Goal: Task Accomplishment & Management: Manage account settings

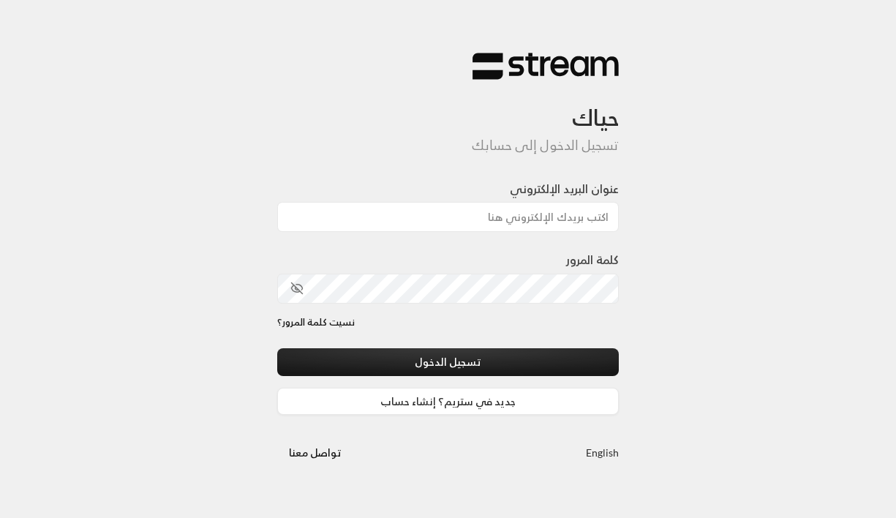
click at [583, 216] on input "عنوان البريد الإلكتروني" at bounding box center [448, 217] width 342 height 30
click at [553, 216] on input "عنوان البريد الإلكتروني" at bounding box center [448, 217] width 342 height 30
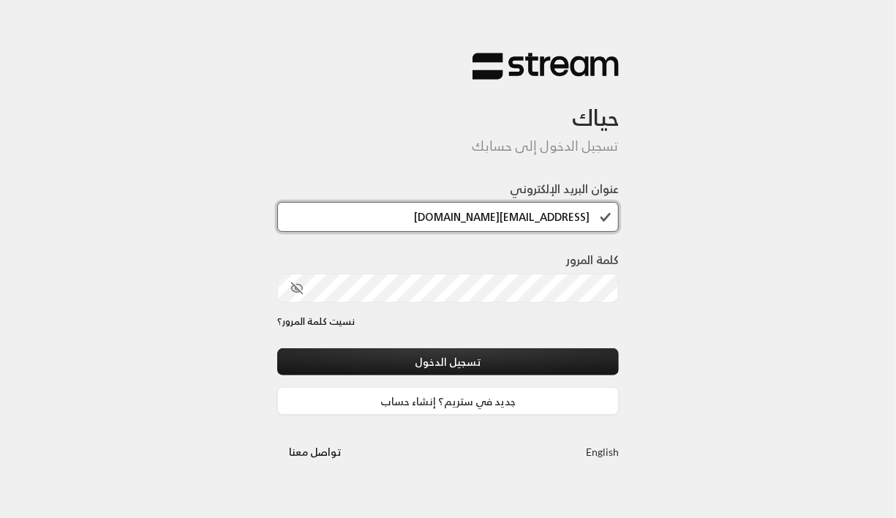
type input "[EMAIL_ADDRESS][DOMAIN_NAME]"
click at [491, 375] on div "تسجيل الدخول جديد في ستريم؟ إنشاء حساب" at bounding box center [448, 381] width 342 height 67
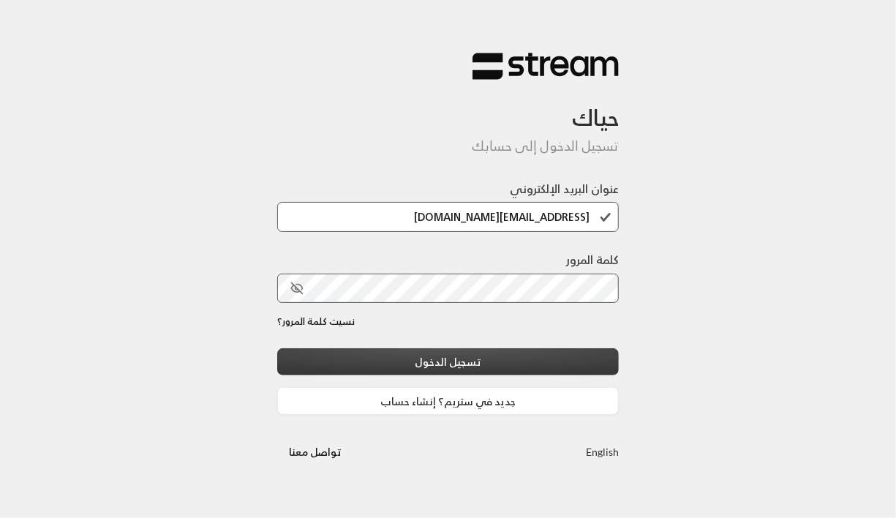
click at [491, 366] on button "تسجيل الدخول" at bounding box center [448, 361] width 342 height 27
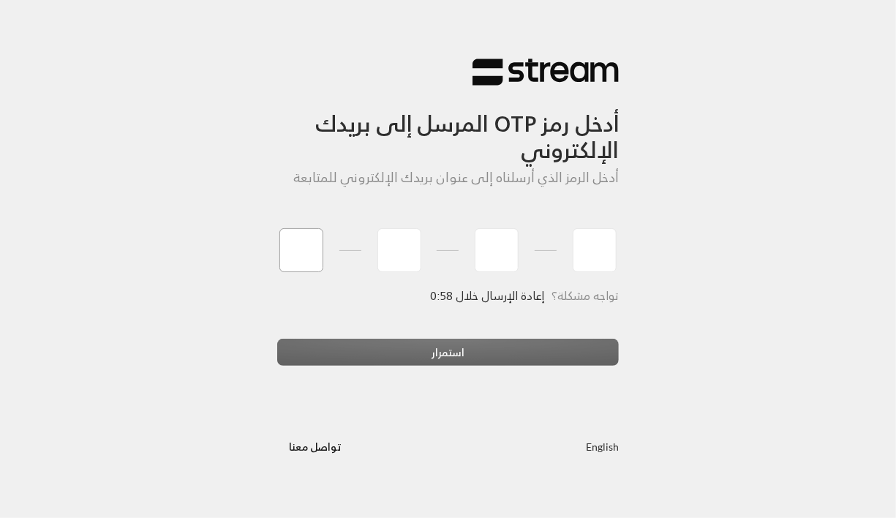
type input "1"
type input "2"
type input "3"
type input "4"
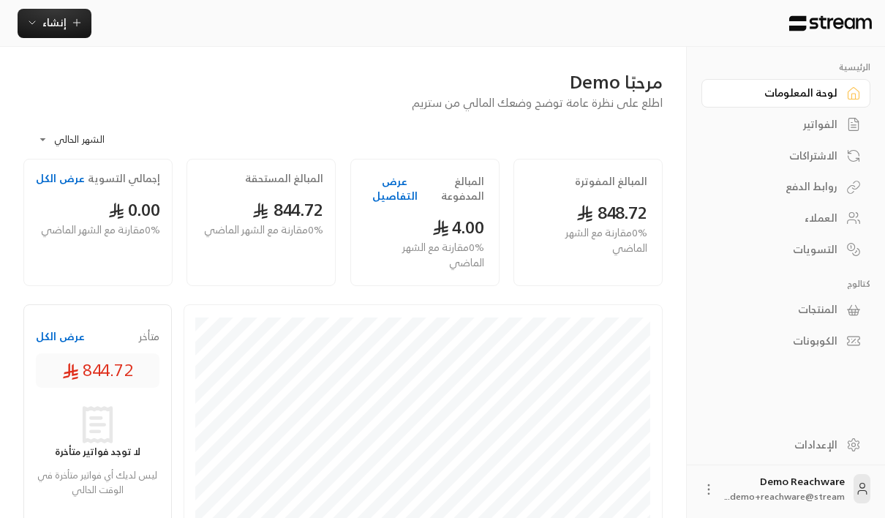
scroll to position [140, 0]
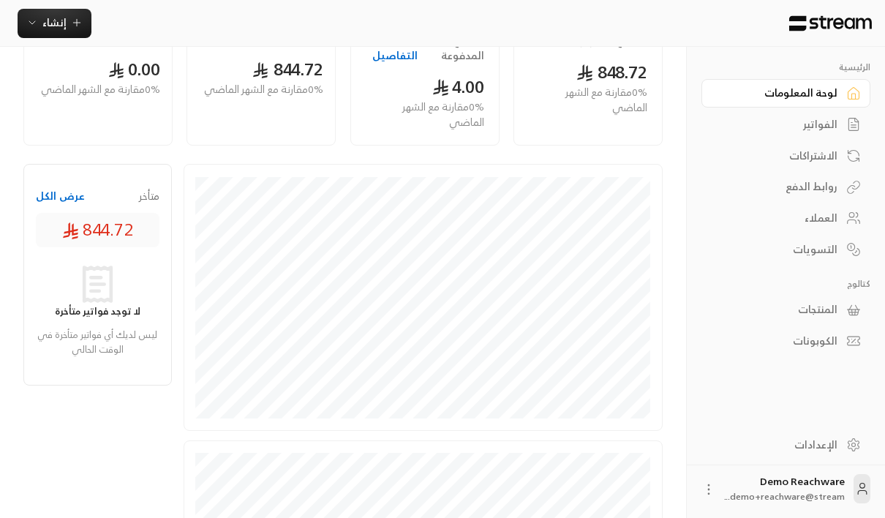
click at [831, 442] on div "الإعدادات" at bounding box center [779, 444] width 118 height 15
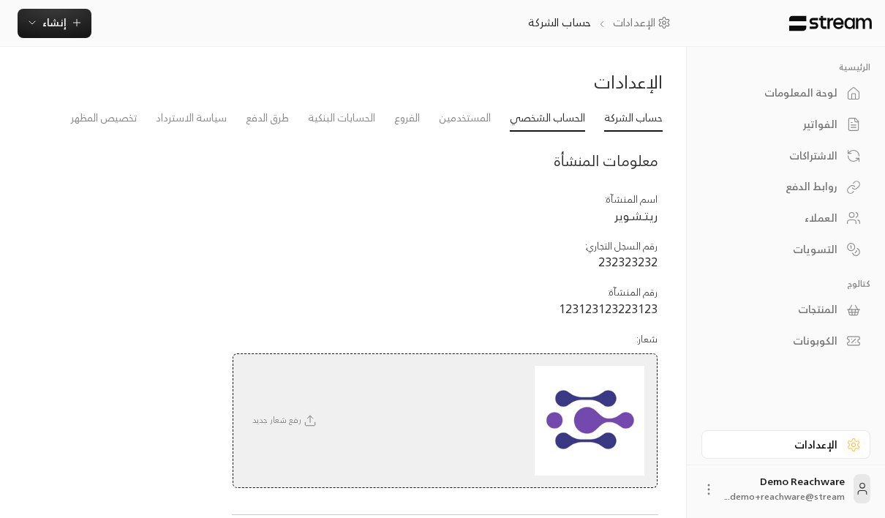
click at [561, 122] on link "الحساب الشخصي" at bounding box center [547, 118] width 75 height 26
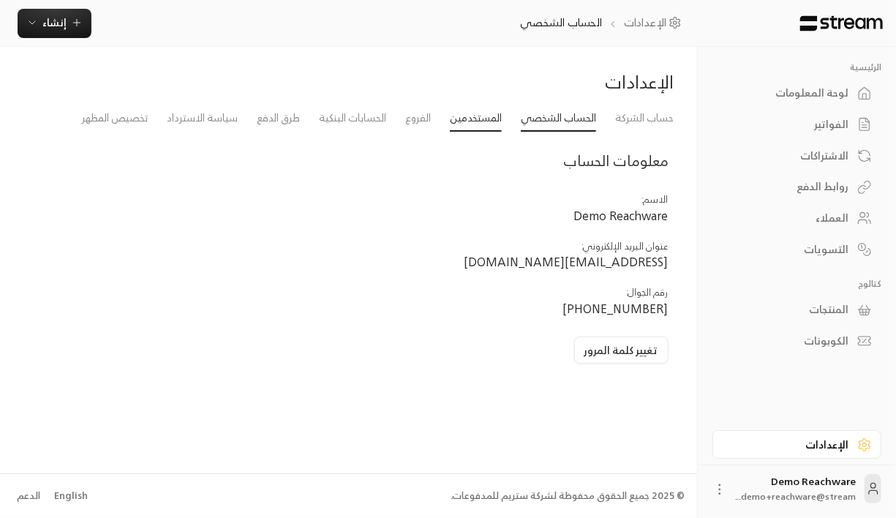
click at [483, 125] on link "المستخدمين" at bounding box center [476, 118] width 52 height 26
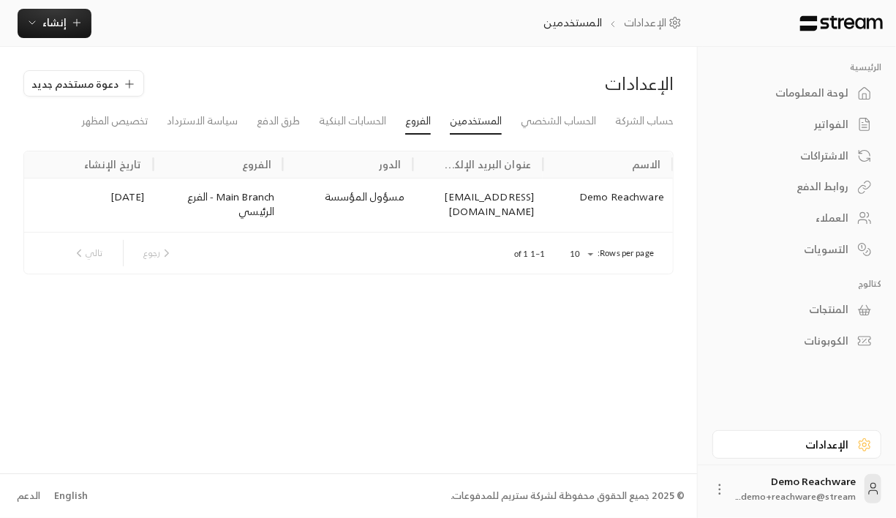
click at [416, 118] on link "الفروع" at bounding box center [418, 121] width 26 height 26
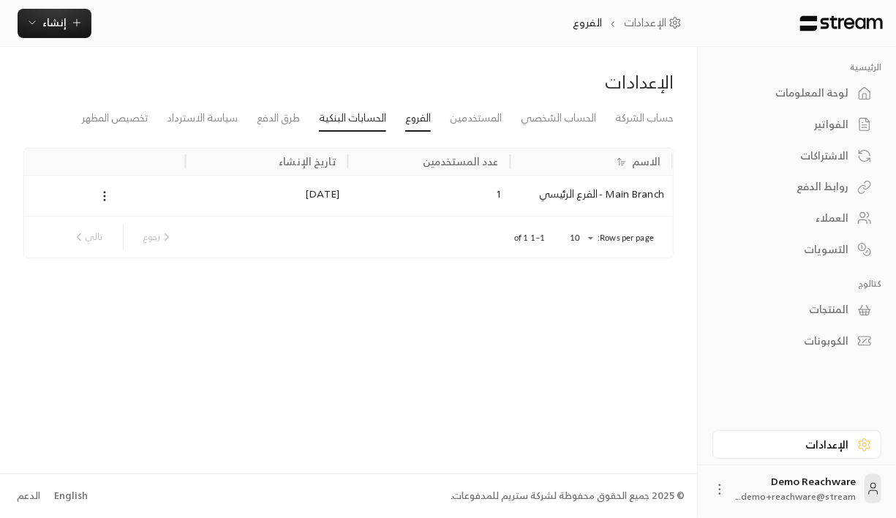
click at [380, 116] on link "الحسابات البنكية" at bounding box center [352, 118] width 67 height 26
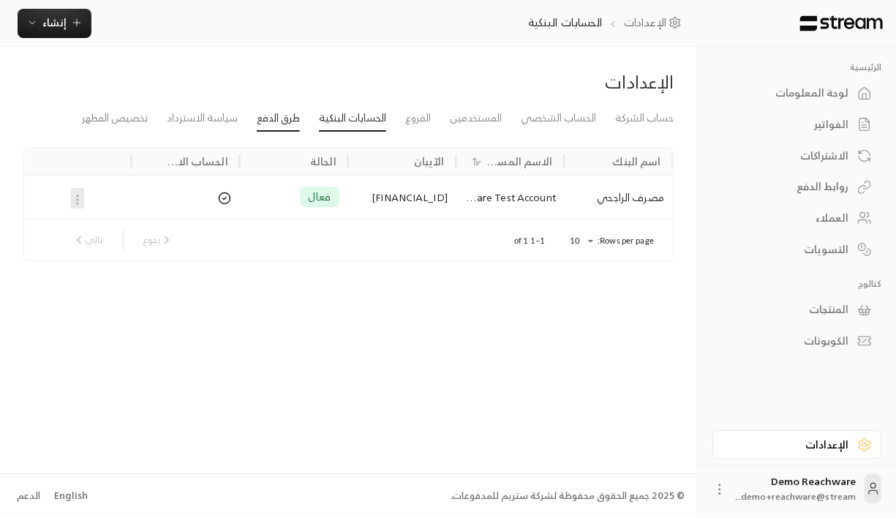
click at [257, 126] on link "طرق الدفع" at bounding box center [278, 118] width 43 height 26
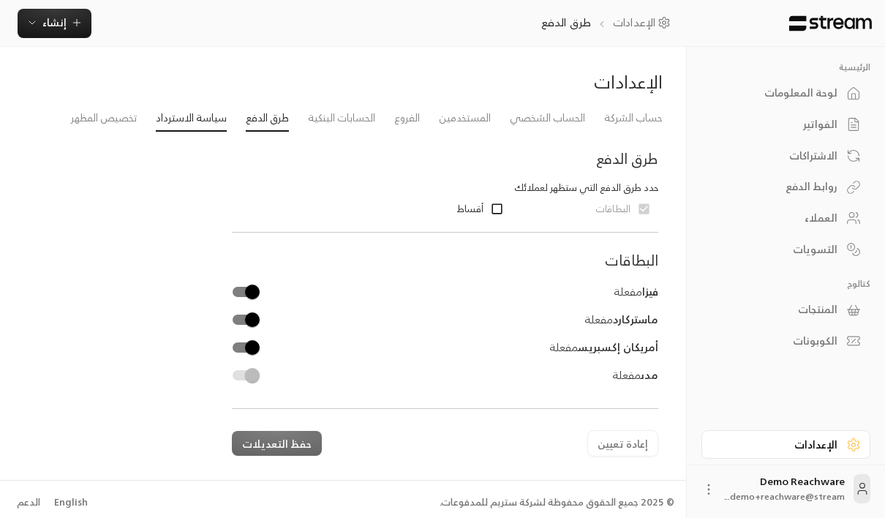
click at [217, 128] on link "سياسة الاسترداد" at bounding box center [191, 118] width 71 height 26
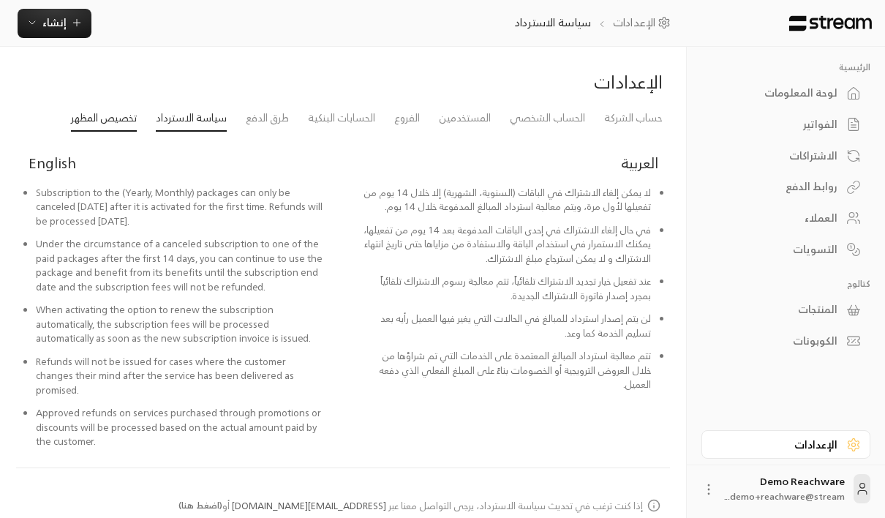
click at [122, 130] on link "تخصيص المظهر" at bounding box center [104, 118] width 66 height 26
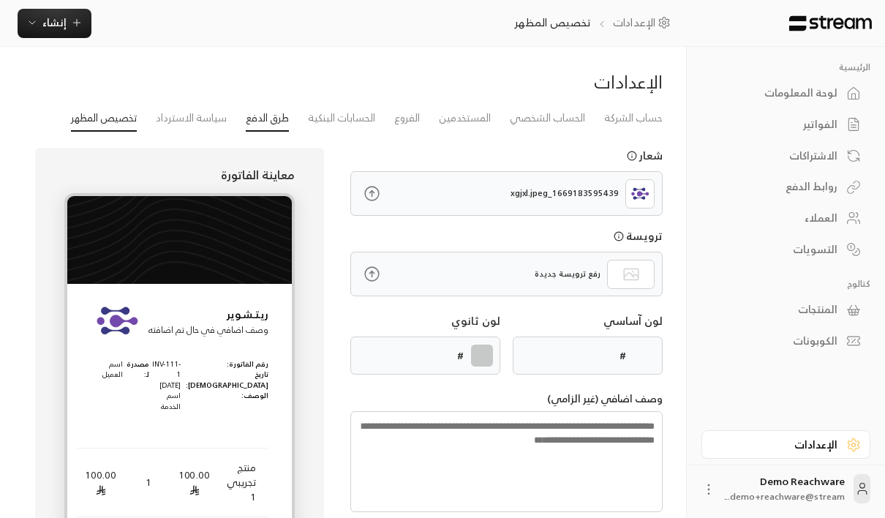
type input "******"
type textarea "**********"
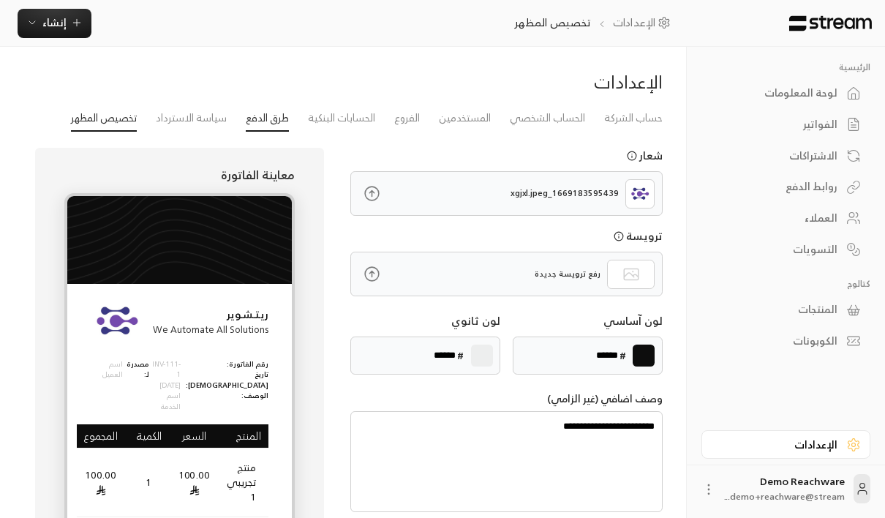
click at [273, 119] on link "طرق الدفع" at bounding box center [267, 118] width 43 height 26
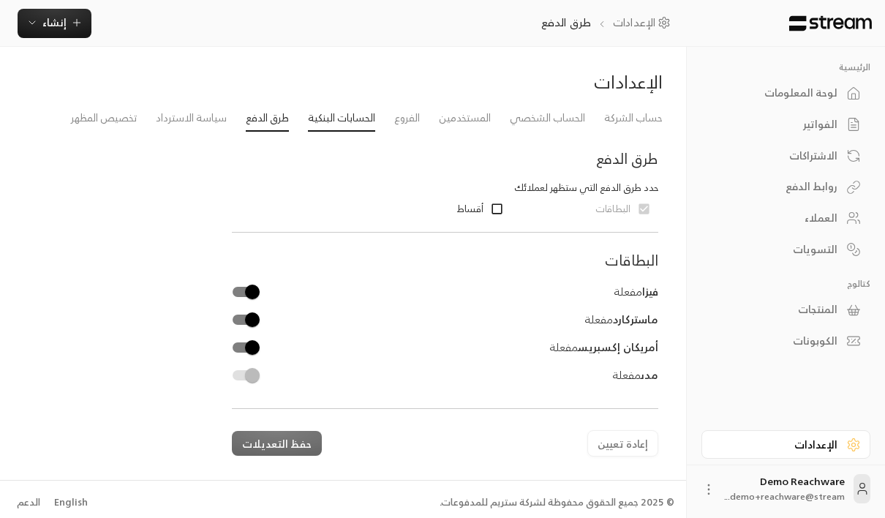
click at [336, 112] on link "الحسابات البنكية" at bounding box center [341, 118] width 67 height 26
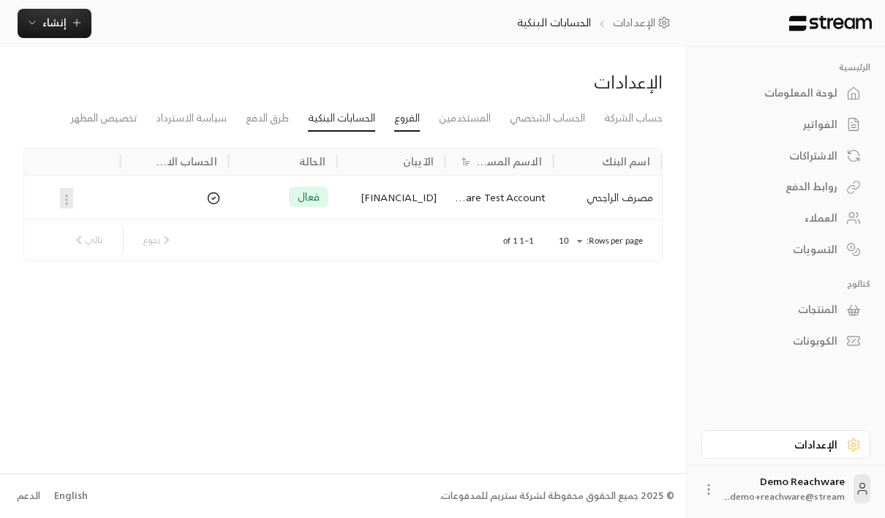
click at [409, 116] on link "الفروع" at bounding box center [407, 118] width 26 height 26
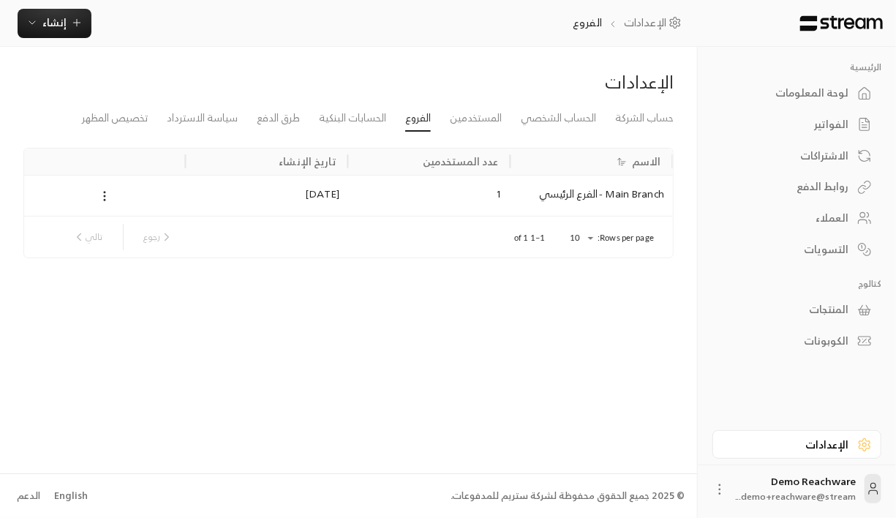
click at [408, 118] on link "الفروع" at bounding box center [418, 118] width 26 height 26
click at [512, 275] on div "الإعدادات حساب الشركة الحساب الشخصي المستخدمين الفروع الحسابات البنكية طرق الدف…" at bounding box center [348, 260] width 697 height 426
click at [596, 235] on body "الرئيسية لوحة المعلومات الفواتير الاشتراكات روابط الدفع العملاء التسويات كتالوج…" at bounding box center [448, 259] width 896 height 518
click at [465, 293] on div at bounding box center [448, 259] width 896 height 518
click at [832, 129] on div "الفواتير" at bounding box center [789, 124] width 118 height 15
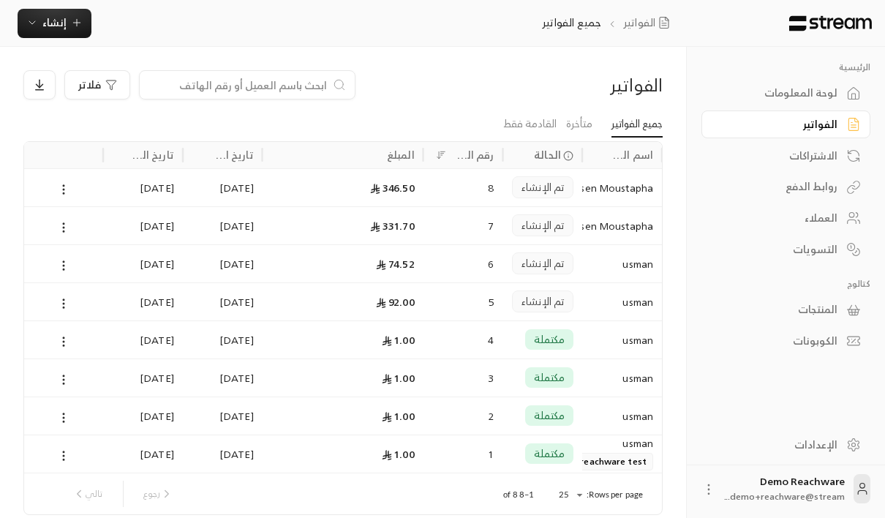
click at [398, 104] on div "الفواتير فلاتر" at bounding box center [343, 90] width 654 height 41
click at [273, 120] on ul "جميع الفواتير متأخرة القادمة فقط" at bounding box center [342, 124] width 639 height 26
click at [830, 306] on div "المنتجات" at bounding box center [779, 309] width 118 height 15
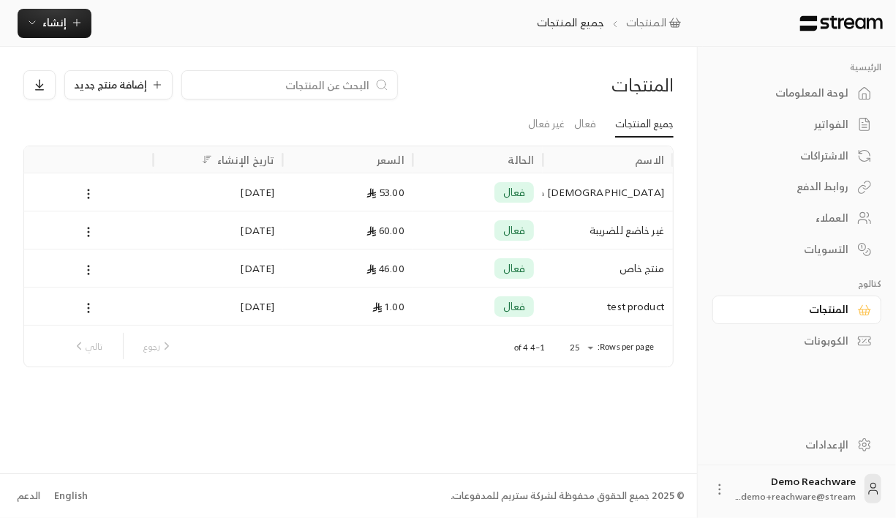
click at [549, 256] on div "منتج خاص" at bounding box center [608, 268] width 130 height 38
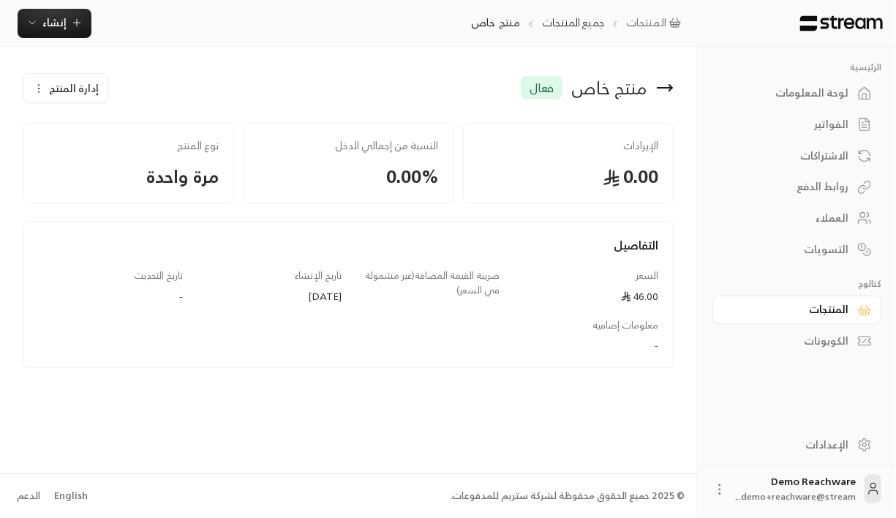
click at [96, 82] on span "إدارة المنتج" at bounding box center [74, 88] width 50 height 15
click at [104, 127] on span "تعديل" at bounding box center [105, 131] width 23 height 12
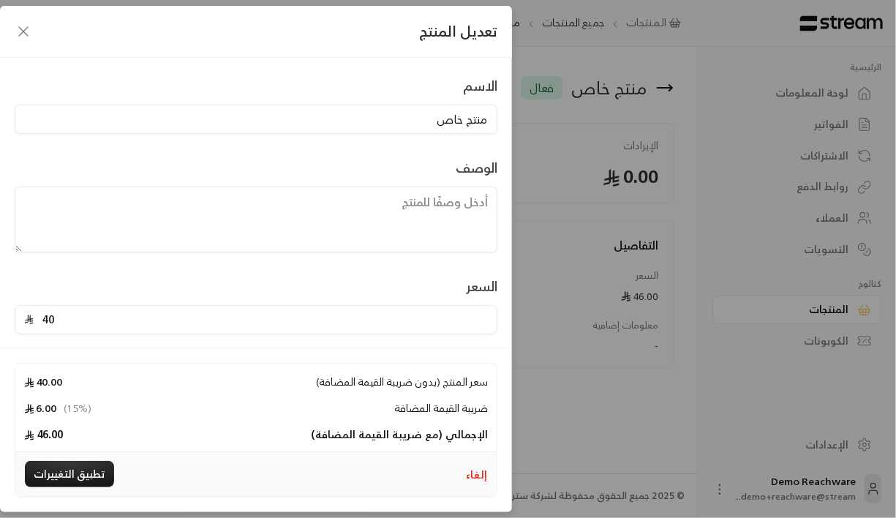
scroll to position [178, 0]
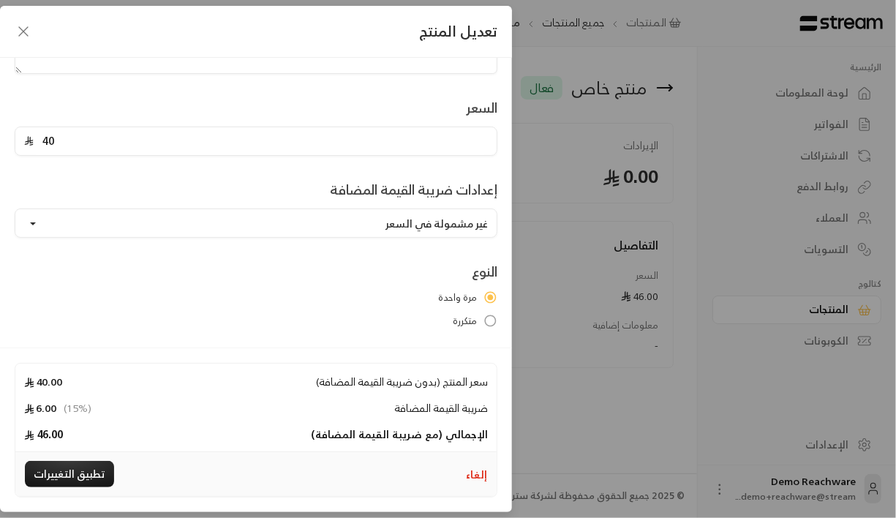
click at [600, 195] on div "تعديل المنتج الاسم منتج خاص الوصف السعر 40 إعدادات ضريبة القيمة المضافة غير مشم…" at bounding box center [448, 259] width 896 height 518
type input "0"
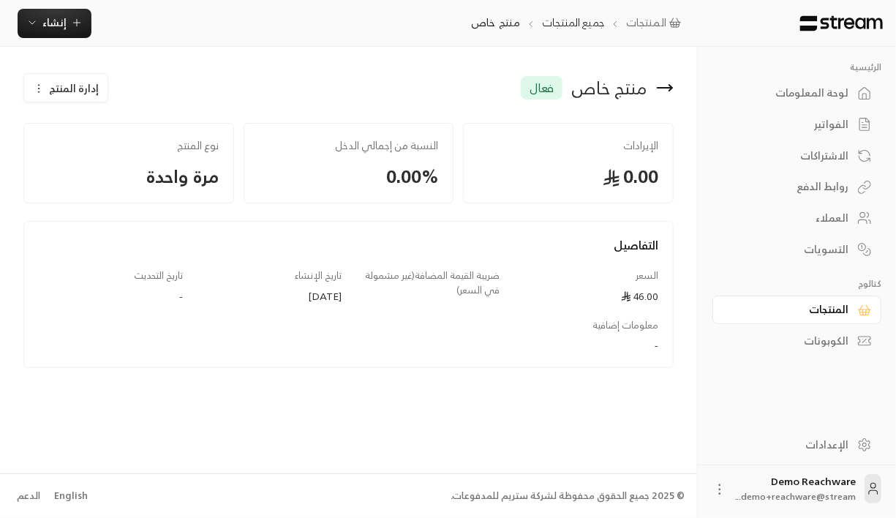
click at [834, 314] on div "المنتجات" at bounding box center [789, 309] width 118 height 15
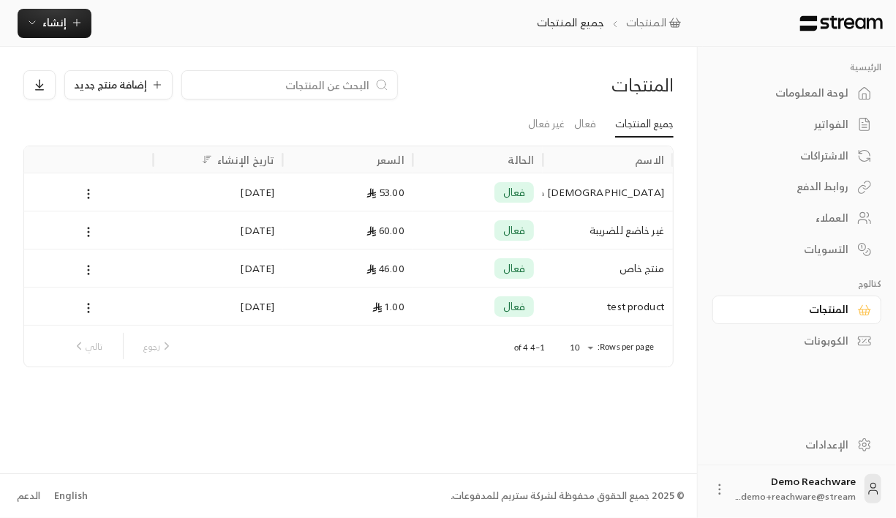
click at [447, 198] on div "فعال" at bounding box center [478, 191] width 113 height 37
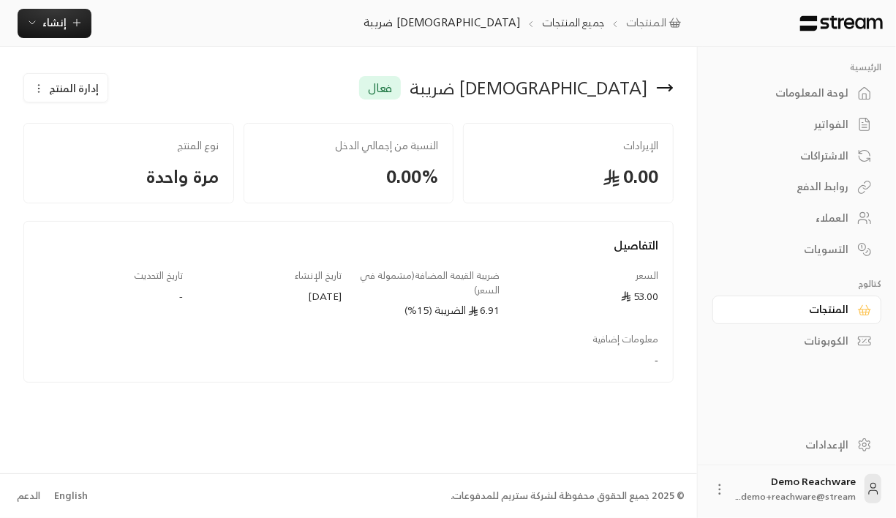
click at [77, 88] on span "إدارة المنتج" at bounding box center [74, 88] width 50 height 15
click at [94, 135] on span "تعديل" at bounding box center [105, 131] width 23 height 12
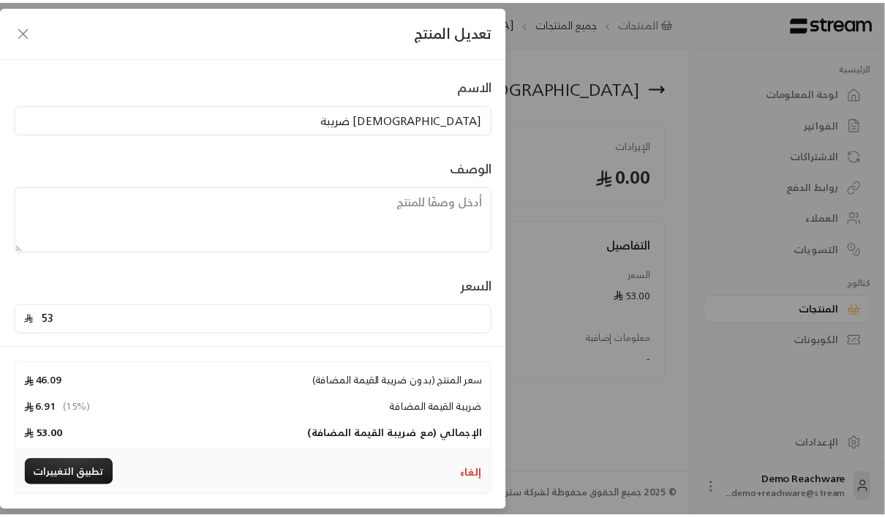
scroll to position [178, 0]
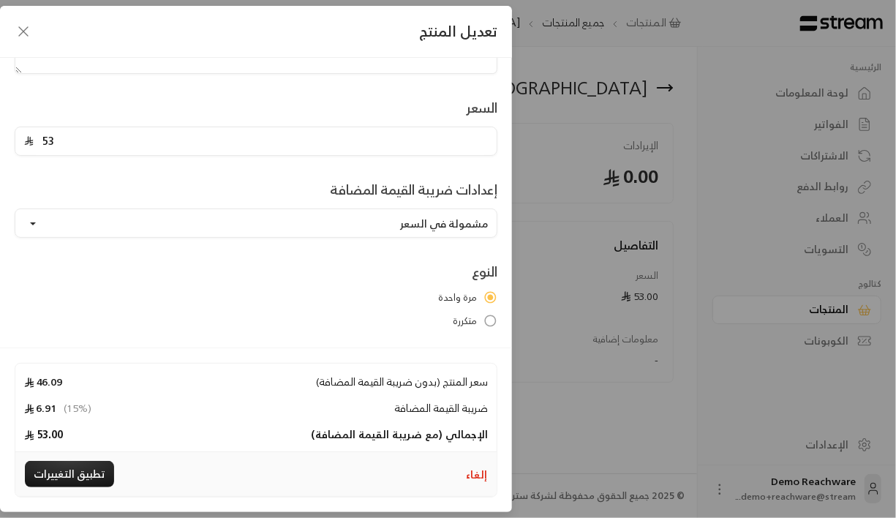
click at [545, 276] on div "تعديل المنتج الاسم شامل ضريبة الوصف السعر 53 إعدادات ضريبة القيمة المضافة مشمول…" at bounding box center [448, 259] width 896 height 518
type input "0"
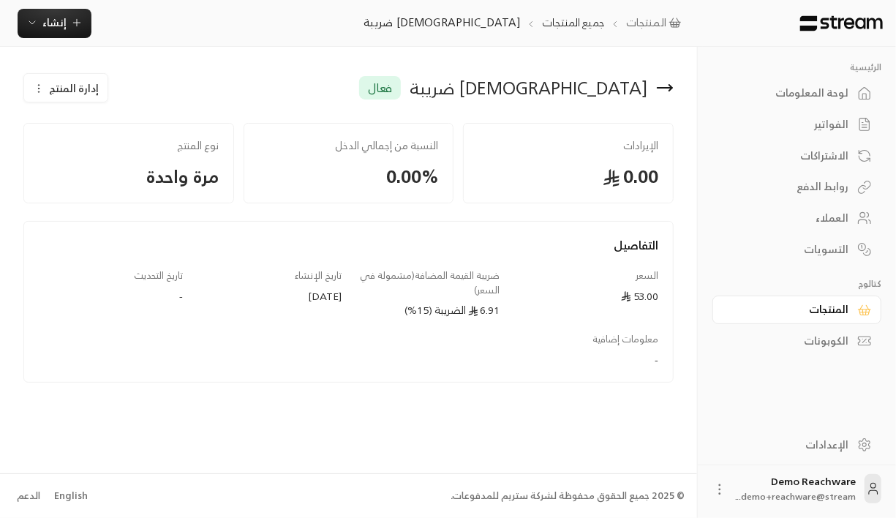
click at [845, 124] on div "الفواتير" at bounding box center [789, 124] width 118 height 15
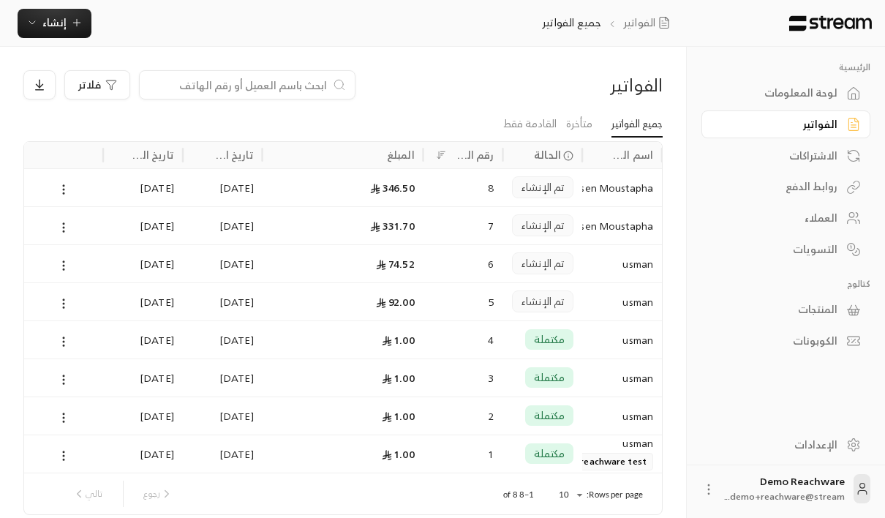
click at [556, 188] on span "تم الإنشاء" at bounding box center [542, 187] width 42 height 15
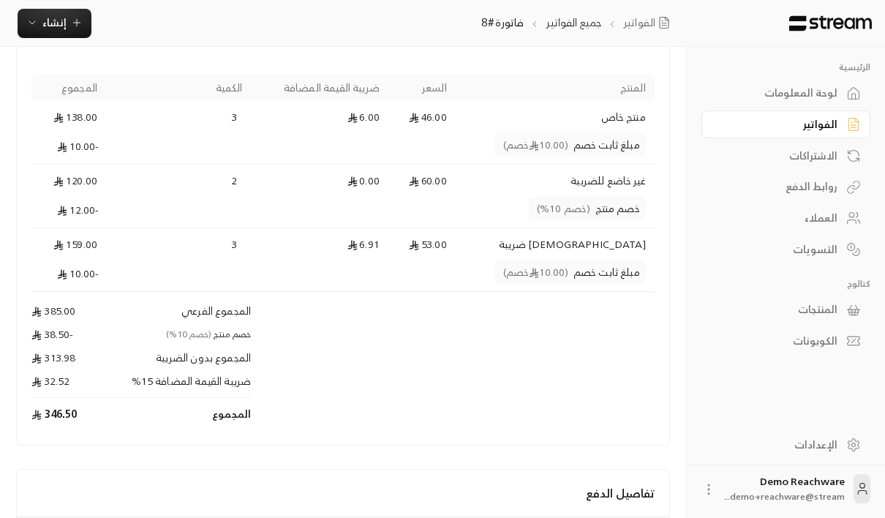
scroll to position [162, 0]
